Goal: Task Accomplishment & Management: Use online tool/utility

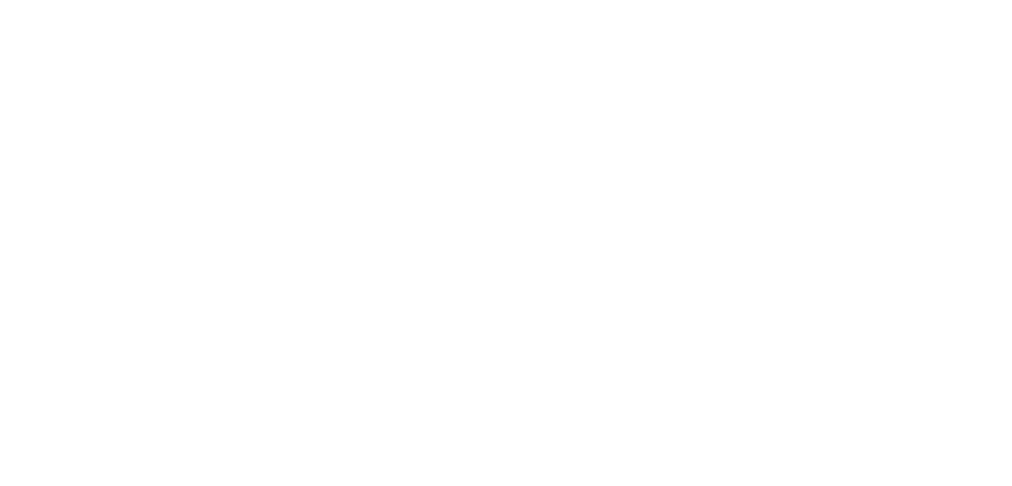
select select "Song"
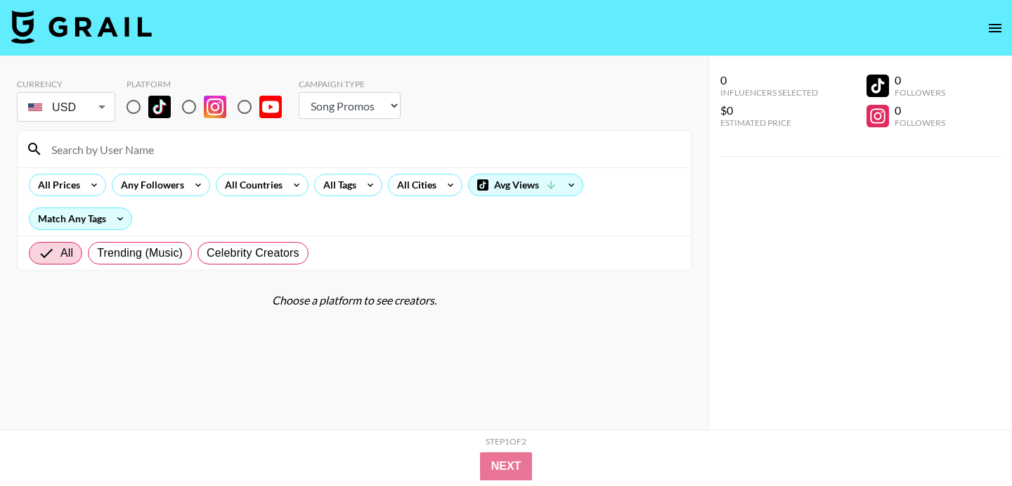
click at [344, 103] on select "Choose Type... Song Promos Brand Promos" at bounding box center [350, 105] width 102 height 27
click at [288, 189] on icon at bounding box center [296, 184] width 22 height 21
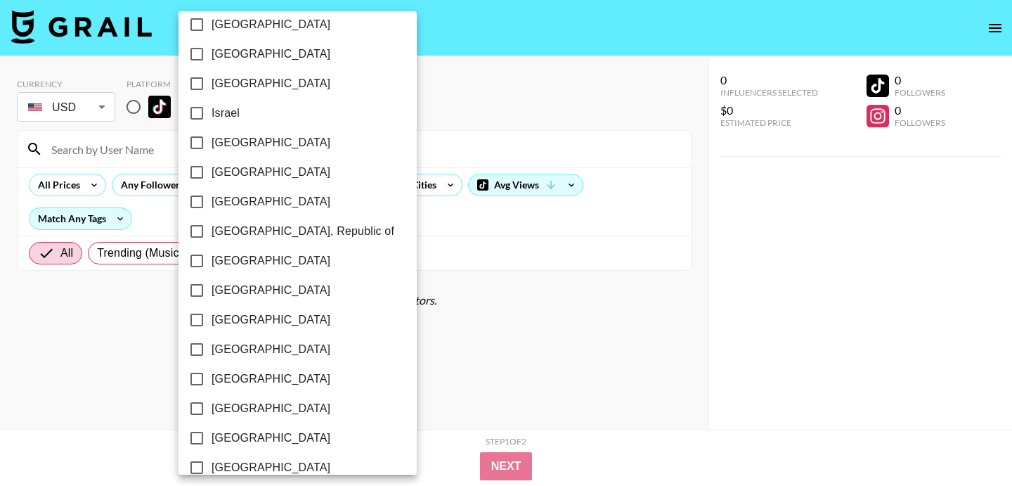
scroll to position [607, 0]
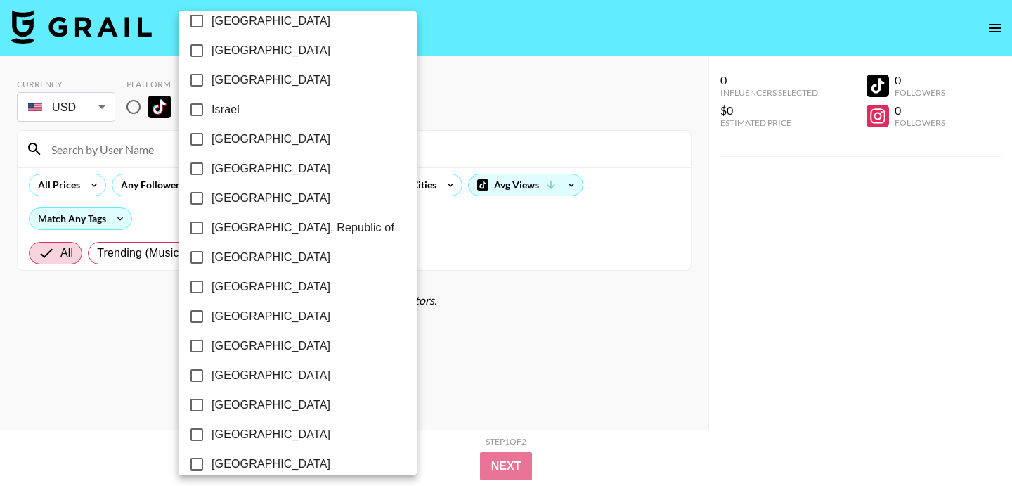
click at [236, 342] on span "Netherlands" at bounding box center [271, 345] width 119 height 17
click at [212, 342] on input "Netherlands" at bounding box center [197, 346] width 30 height 30
checkbox input "true"
click at [505, 71] on div at bounding box center [506, 243] width 1012 height 486
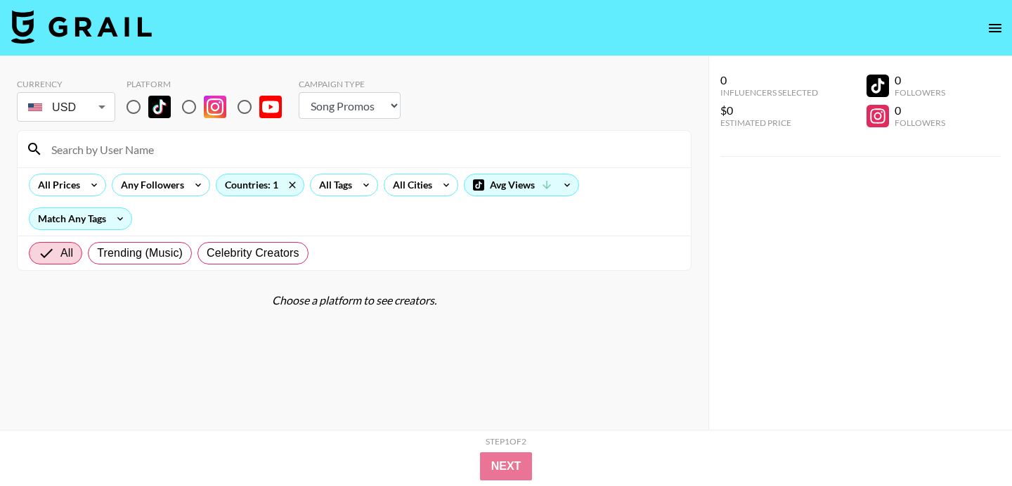
click at [141, 111] on input "radio" at bounding box center [134, 107] width 30 height 30
radio input "true"
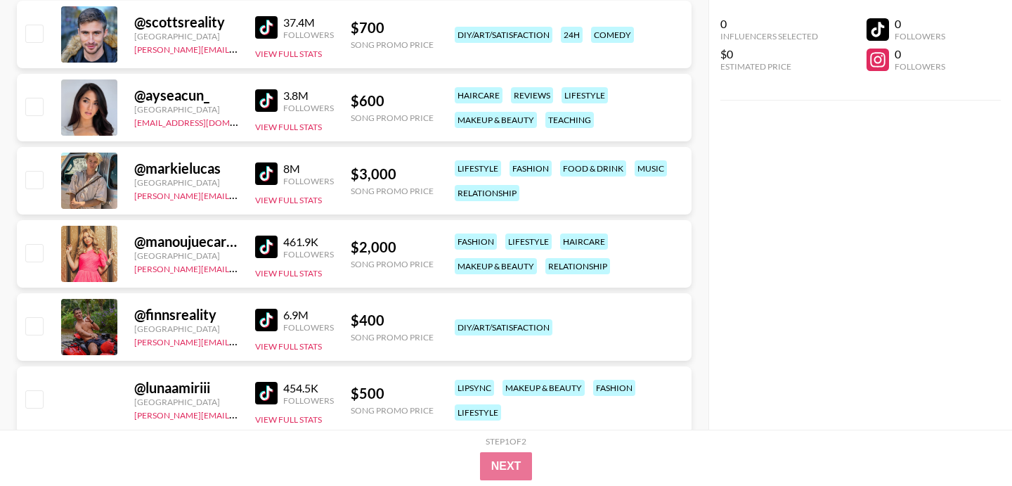
scroll to position [350, 0]
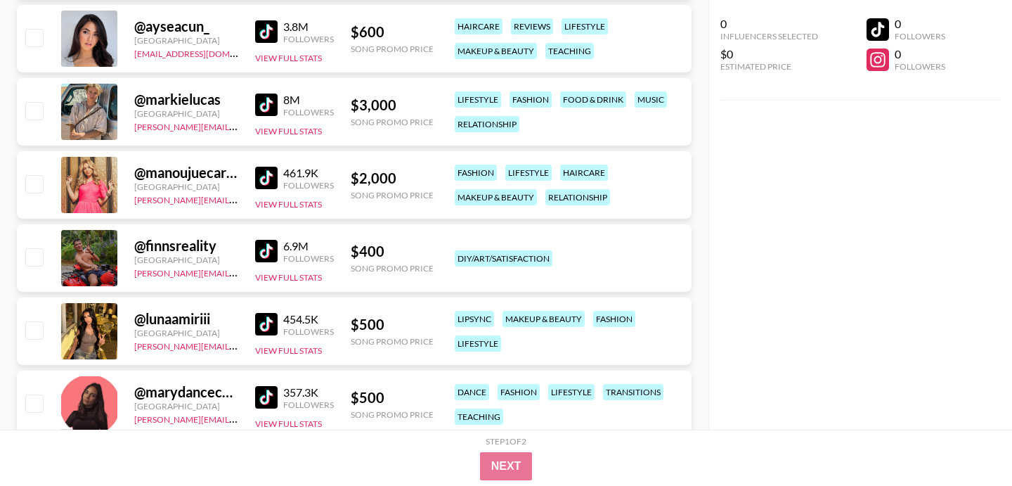
click at [264, 179] on img at bounding box center [266, 178] width 22 height 22
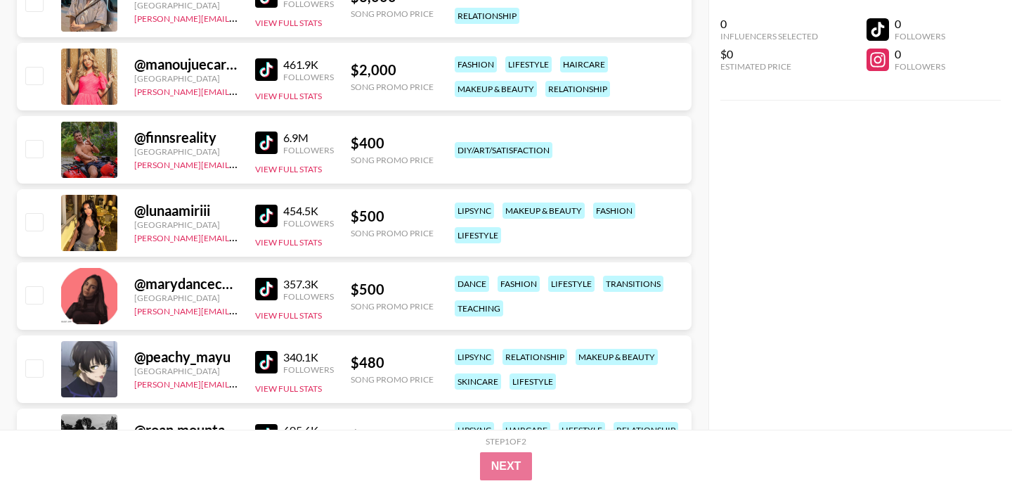
scroll to position [472, 0]
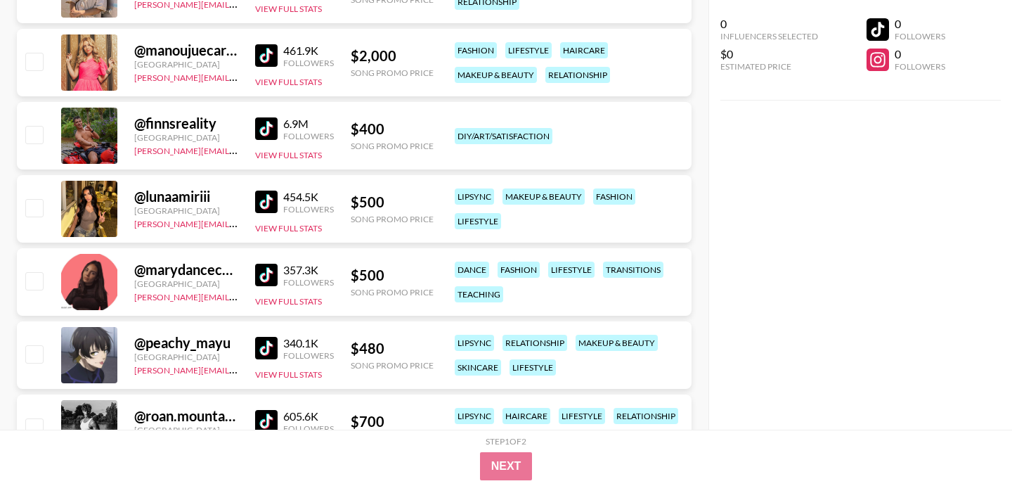
click at [265, 138] on img at bounding box center [266, 128] width 22 height 22
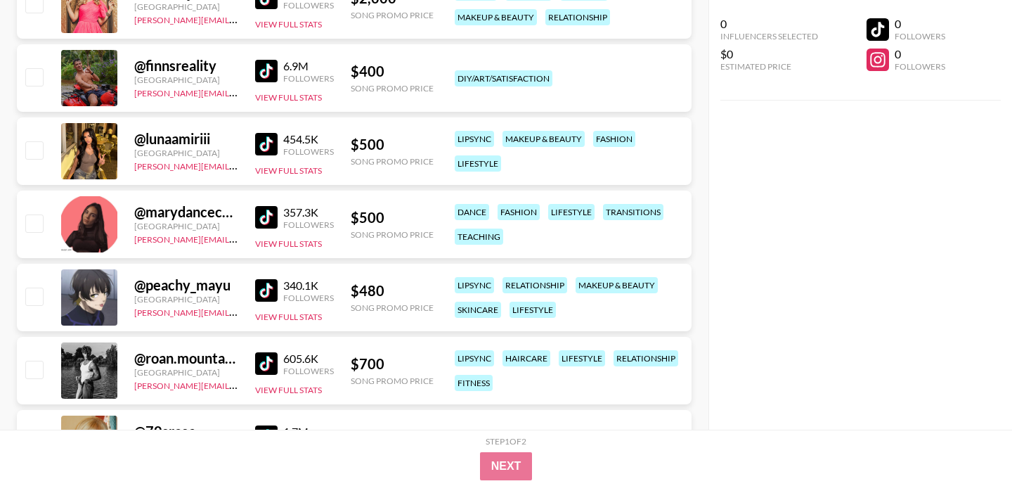
scroll to position [531, 0]
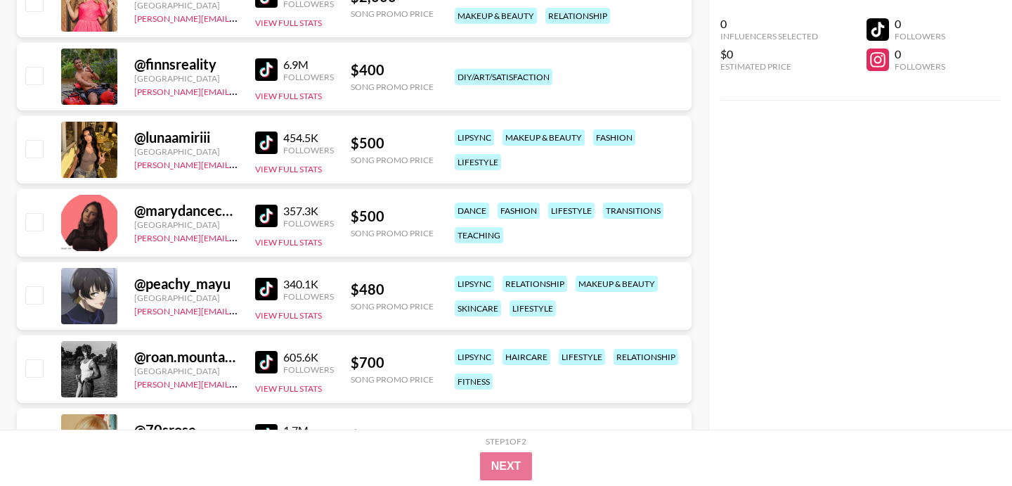
click at [264, 224] on img at bounding box center [266, 216] width 22 height 22
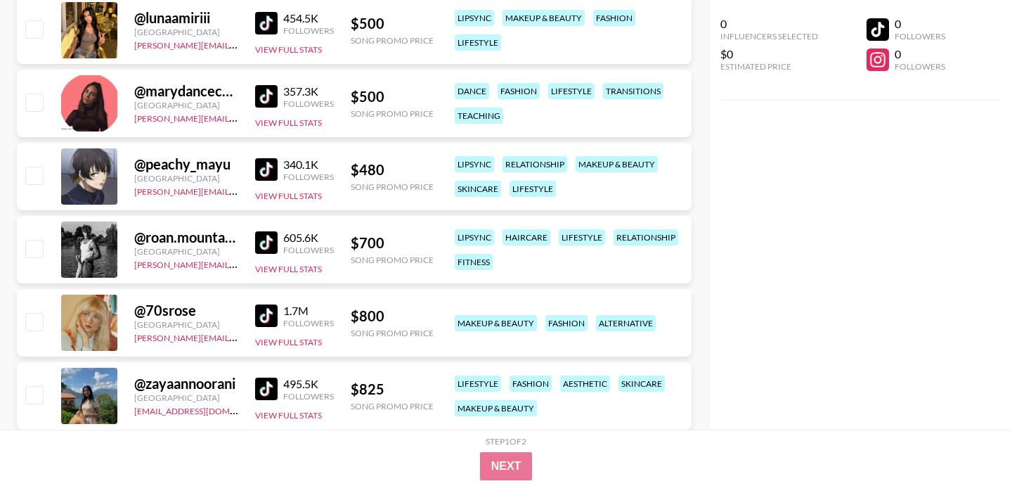
scroll to position [652, 0]
click at [262, 161] on img at bounding box center [266, 168] width 22 height 22
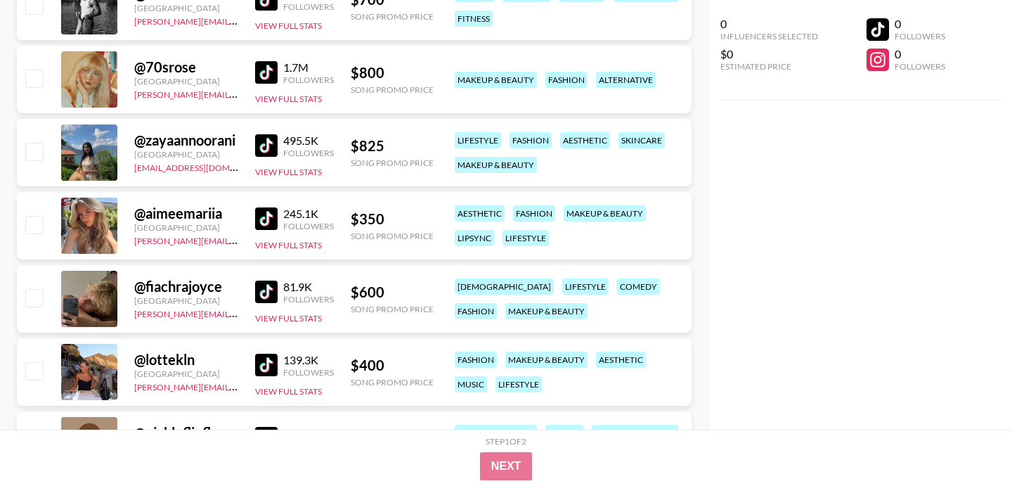
scroll to position [893, 0]
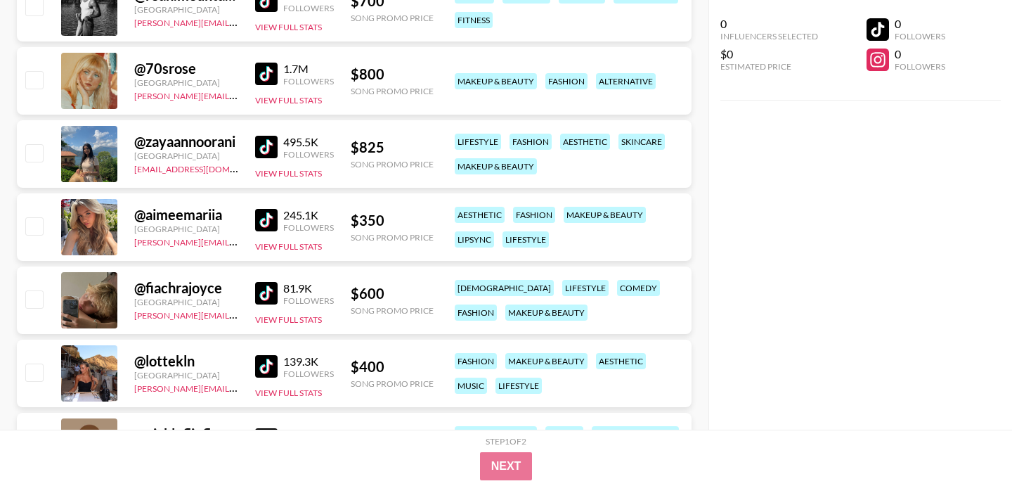
click at [267, 221] on img at bounding box center [266, 220] width 22 height 22
click at [271, 139] on img at bounding box center [266, 147] width 22 height 22
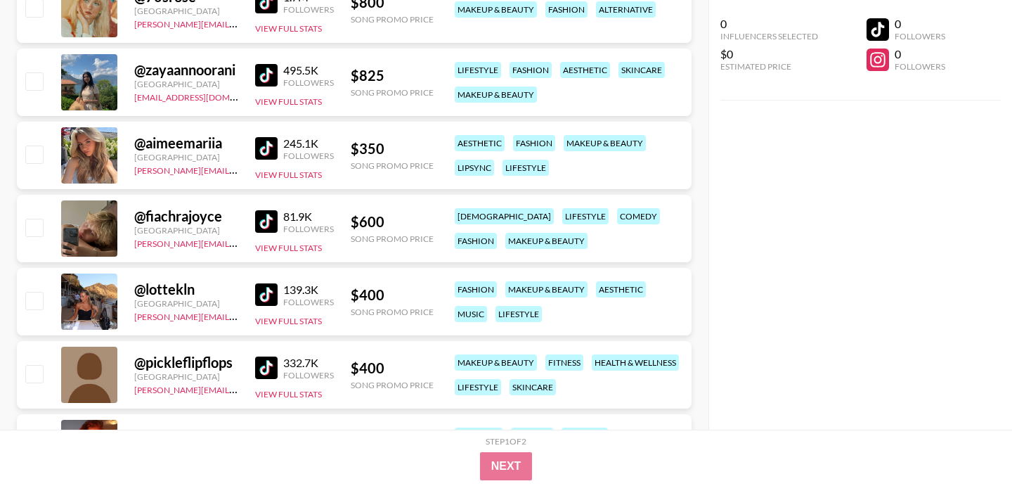
scroll to position [999, 0]
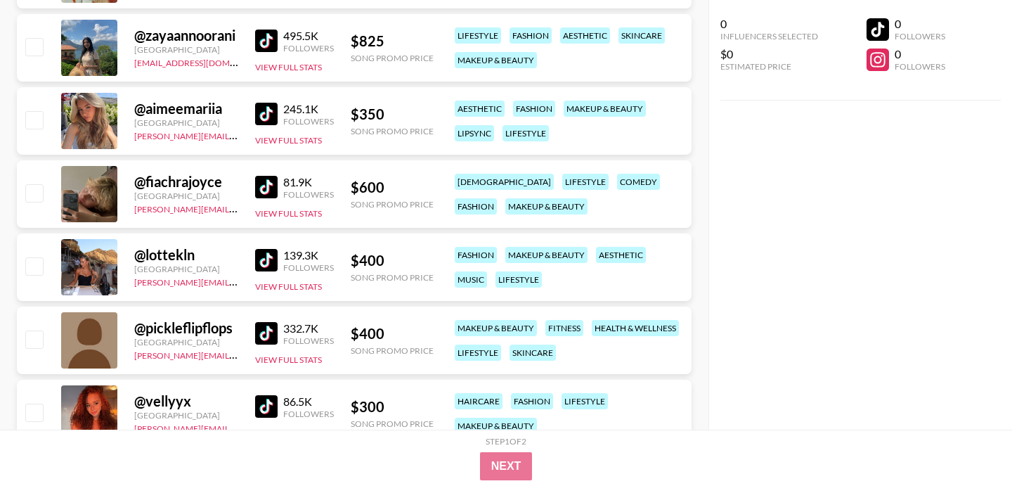
click at [264, 253] on img at bounding box center [266, 260] width 22 height 22
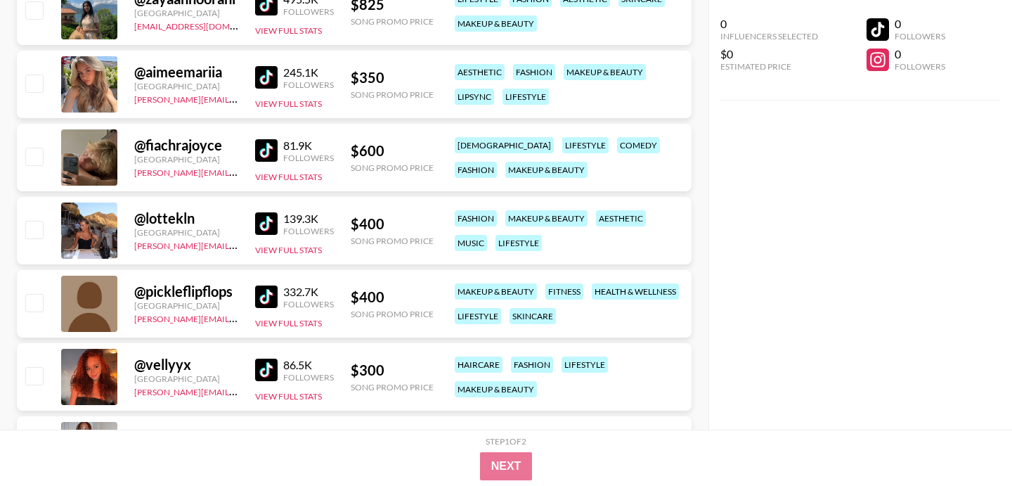
scroll to position [1097, 0]
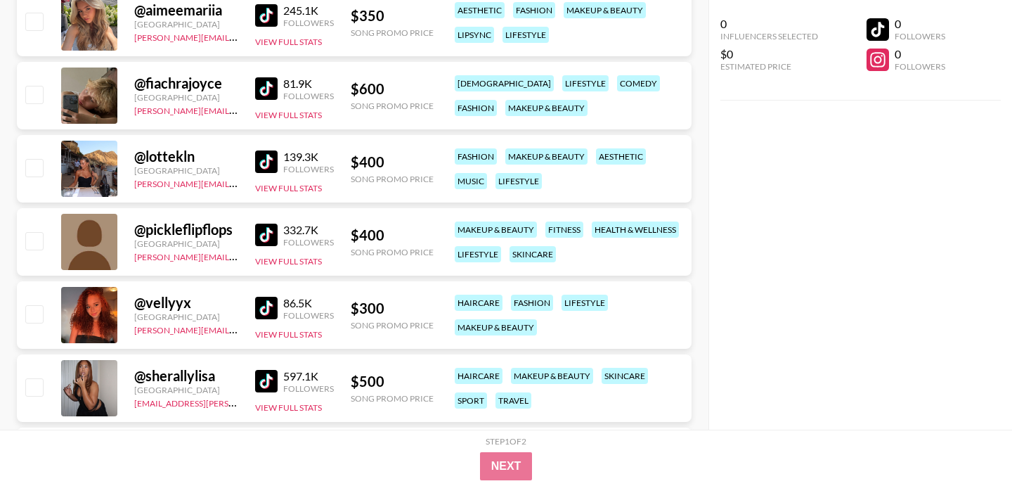
click at [260, 236] on img at bounding box center [266, 235] width 22 height 22
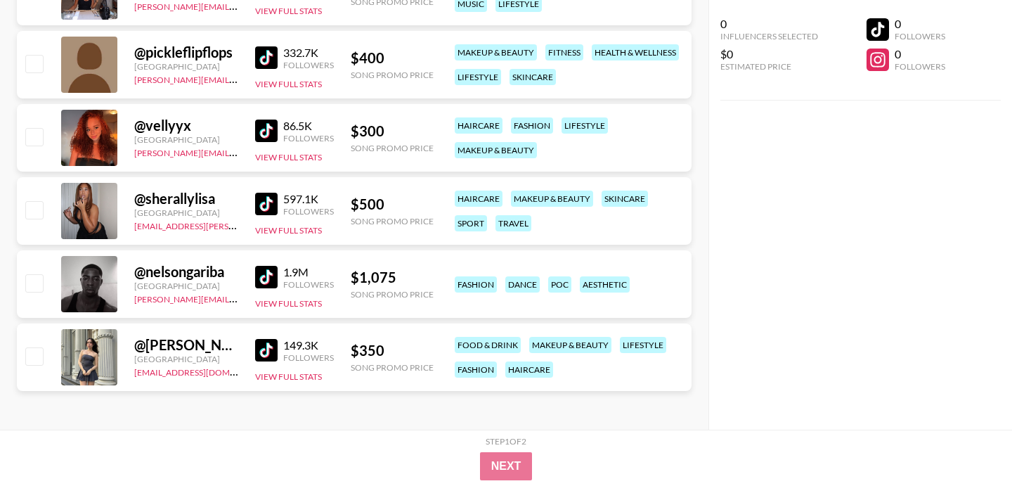
scroll to position [1275, 0]
click at [257, 343] on img at bounding box center [266, 349] width 22 height 22
click at [259, 194] on img at bounding box center [266, 203] width 22 height 22
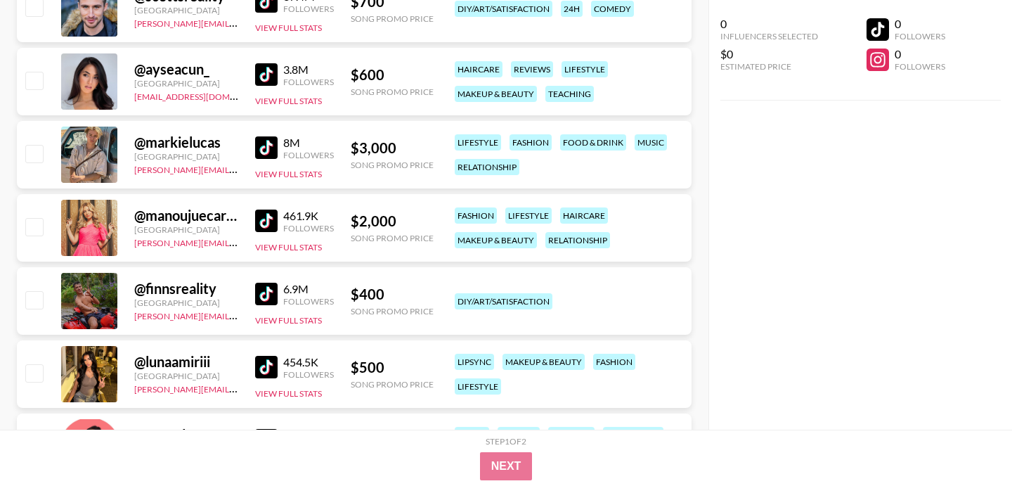
scroll to position [281, 0]
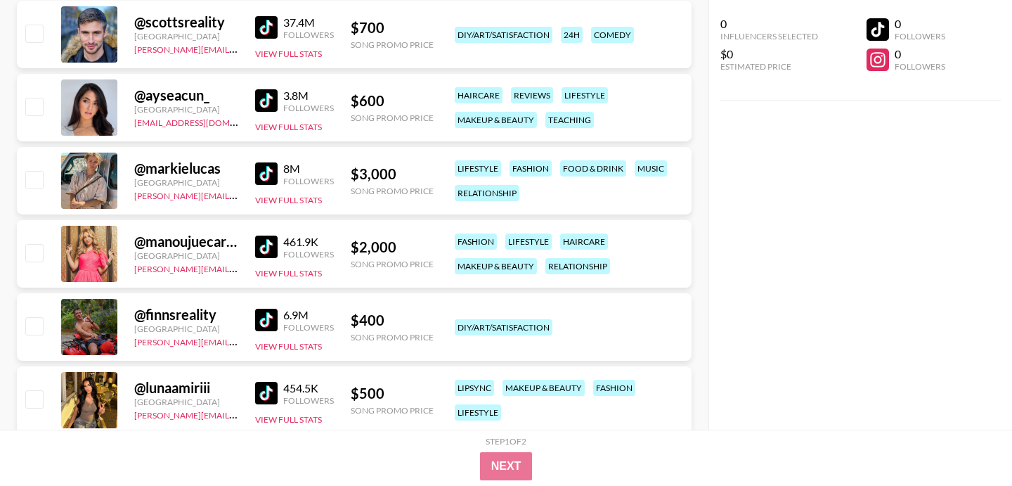
click at [264, 240] on img at bounding box center [266, 247] width 22 height 22
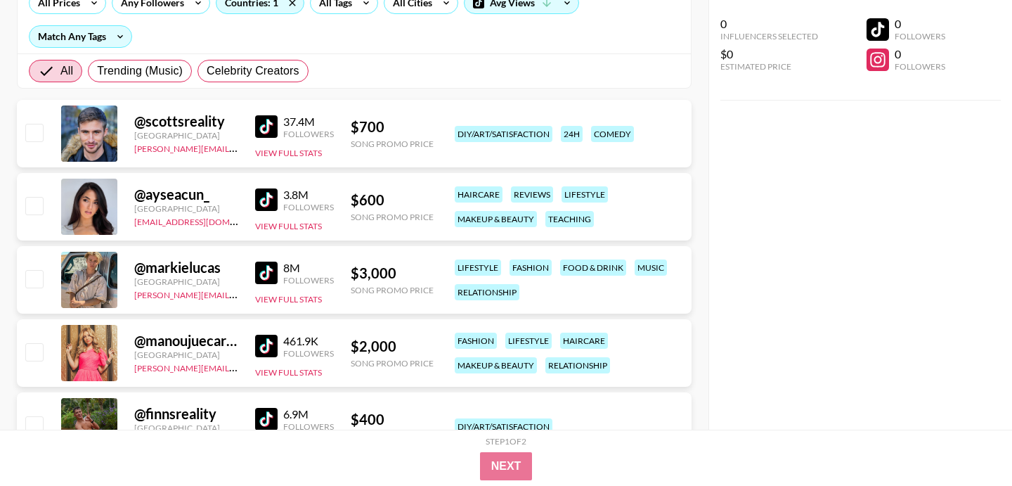
scroll to position [0, 0]
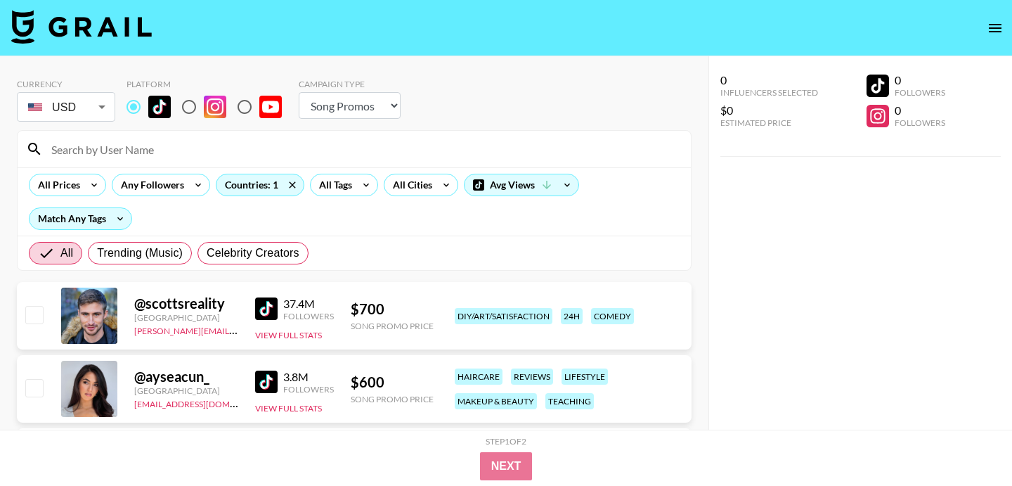
click at [266, 140] on input at bounding box center [363, 149] width 640 height 22
paste input "manoujuecardoso"
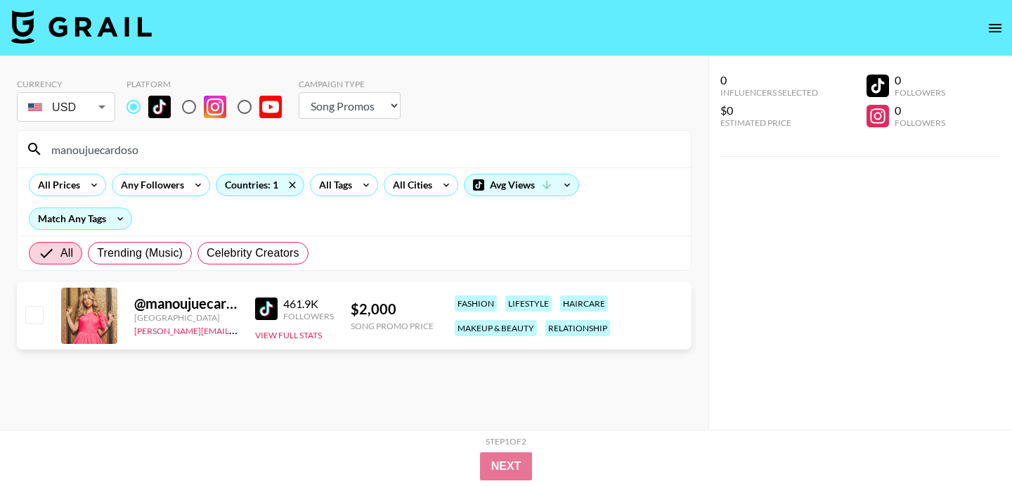
type input "manoujuecardoso"
click at [181, 108] on input "radio" at bounding box center [189, 107] width 30 height 30
radio input "true"
click at [131, 110] on input "radio" at bounding box center [134, 107] width 30 height 30
radio input "true"
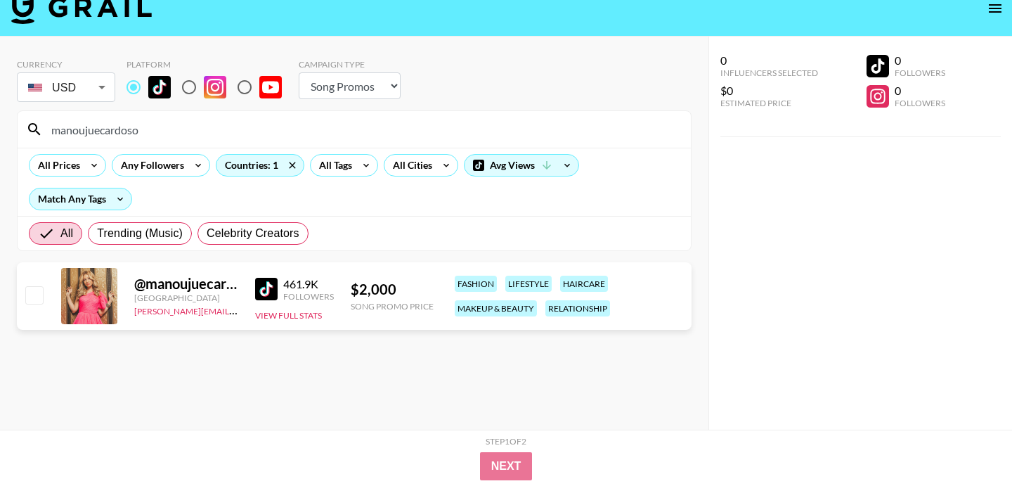
scroll to position [22, 0]
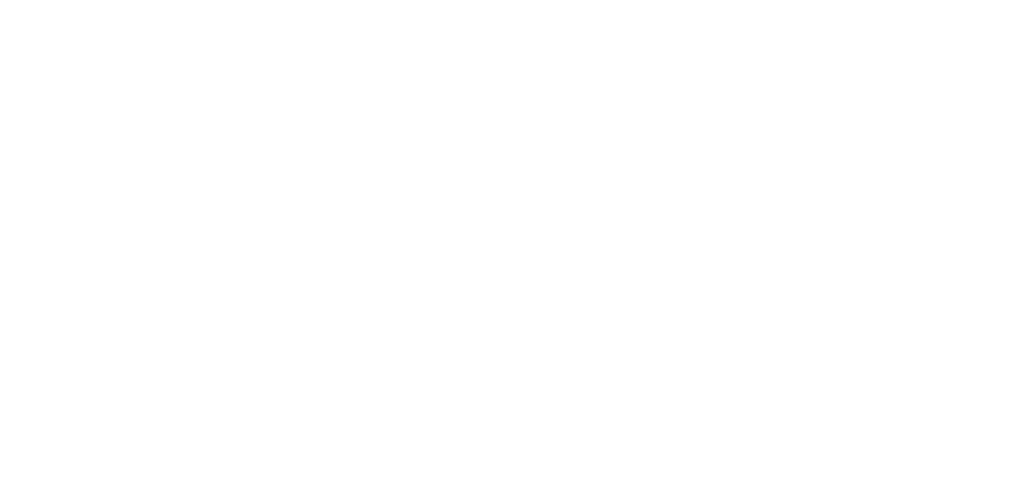
select select "Song"
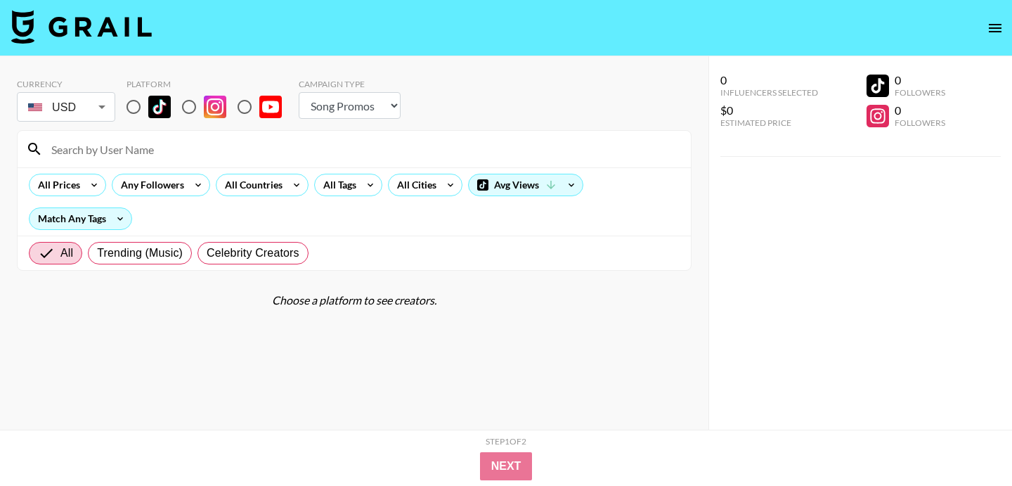
click at [219, 153] on input at bounding box center [363, 149] width 640 height 22
paste input "[URL][DOMAIN_NAME][PERSON_NAME][DOMAIN_NAME]"
type input "[URL][DOMAIN_NAME][PERSON_NAME][DOMAIN_NAME]"
click at [194, 108] on input "radio" at bounding box center [189, 107] width 30 height 30
radio input "true"
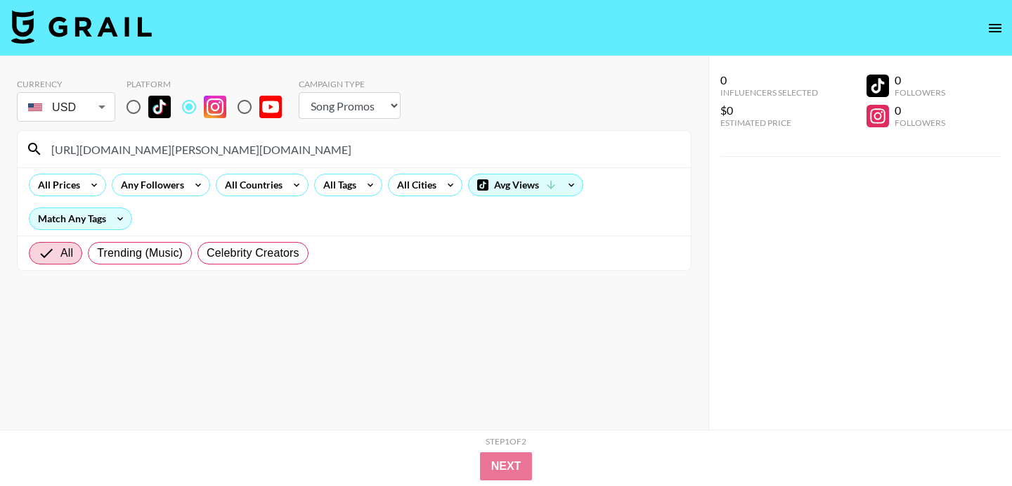
drag, startPoint x: 272, startPoint y: 150, endPoint x: 361, endPoint y: 150, distance: 88.6
click at [361, 150] on input "[URL][DOMAIN_NAME][PERSON_NAME][DOMAIN_NAME]" at bounding box center [363, 149] width 640 height 22
drag, startPoint x: 322, startPoint y: 150, endPoint x: 193, endPoint y: 152, distance: 129.4
click at [193, 152] on input "[URL][DOMAIN_NAME][PERSON_NAME][DOMAIN_NAME]" at bounding box center [363, 149] width 640 height 22
paste input
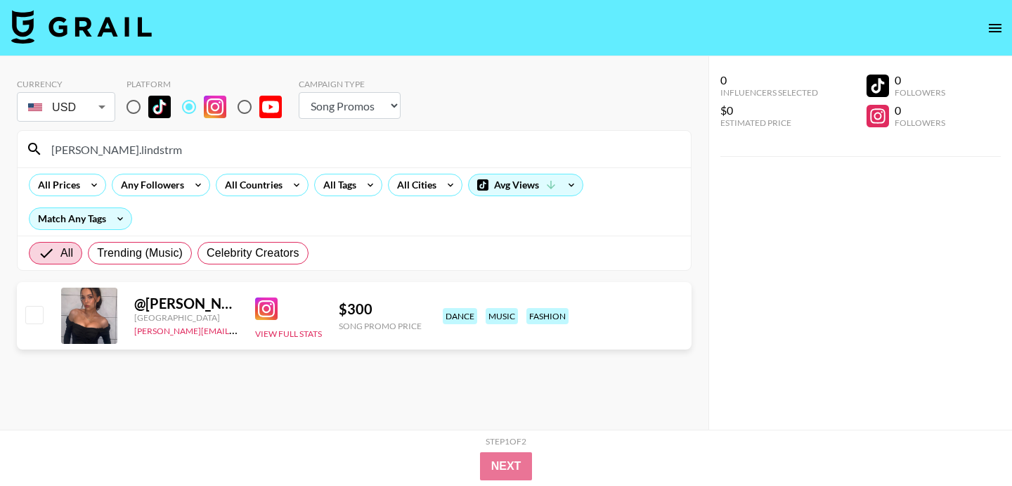
click at [388, 143] on input "[PERSON_NAME].lindstrm" at bounding box center [363, 149] width 640 height 22
paste input "[URL][DOMAIN_NAME]"
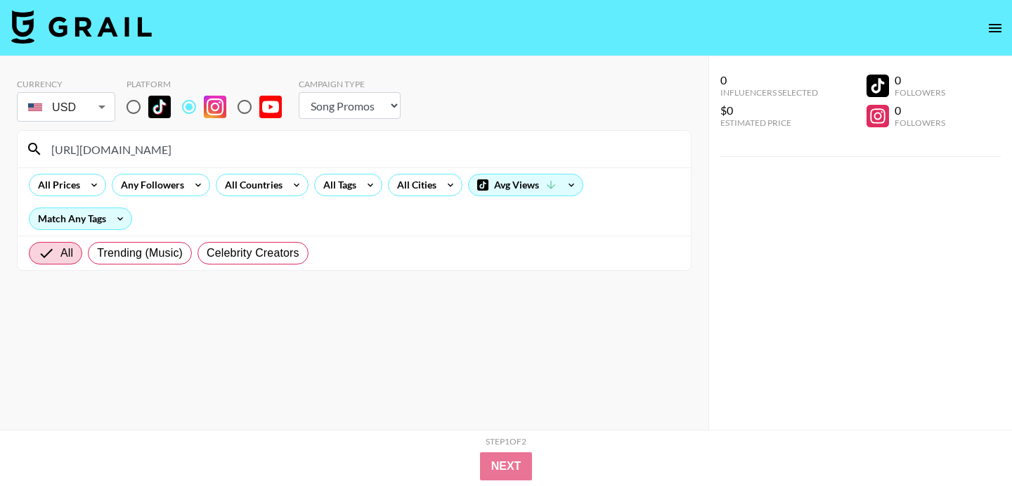
drag, startPoint x: 193, startPoint y: 155, endPoint x: 281, endPoint y: 142, distance: 89.5
click at [280, 141] on input "[URL][DOMAIN_NAME]" at bounding box center [363, 149] width 640 height 22
click at [276, 145] on input "[URL][DOMAIN_NAME]" at bounding box center [363, 149] width 640 height 22
type input "[URL][DOMAIN_NAME]"
